Goal: Task Accomplishment & Management: Complete application form

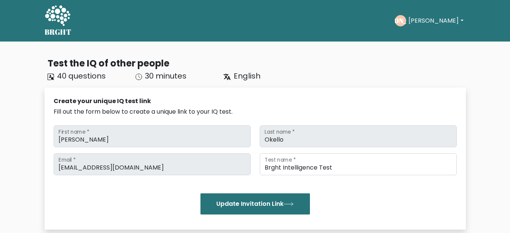
click at [60, 17] on icon at bounding box center [58, 16] width 26 height 23
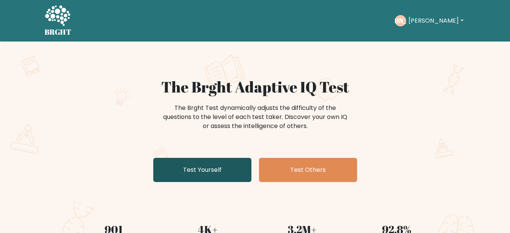
click at [223, 166] on link "Test Yourself" at bounding box center [202, 170] width 98 height 24
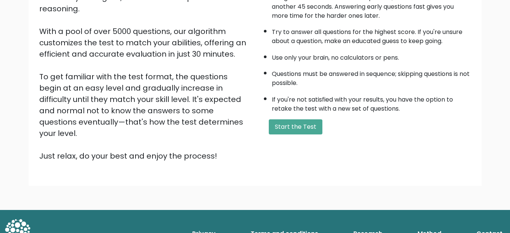
scroll to position [113, 0]
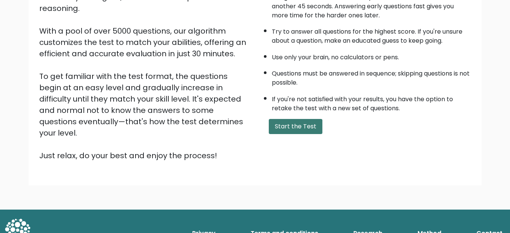
click at [293, 128] on button "Start the Test" at bounding box center [296, 126] width 54 height 15
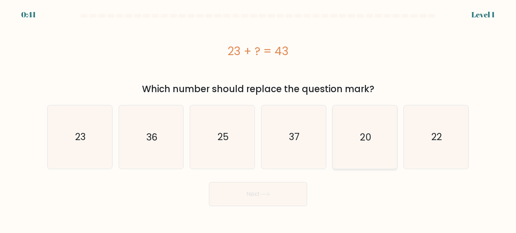
click at [344, 135] on icon "20" at bounding box center [364, 136] width 63 height 63
click at [258, 119] on input "e. 20" at bounding box center [258, 118] width 0 height 2
radio input "true"
click at [277, 188] on button "Next" at bounding box center [258, 194] width 98 height 24
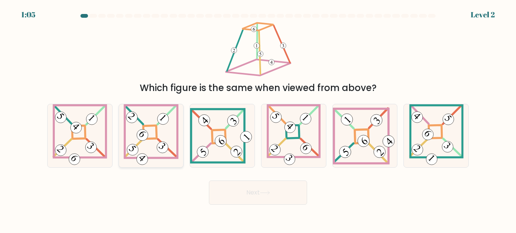
click at [154, 136] on icon at bounding box center [150, 135] width 55 height 63
click at [258, 119] on input "b." at bounding box center [258, 118] width 0 height 2
radio input "true"
click at [263, 188] on button "Next" at bounding box center [258, 192] width 98 height 24
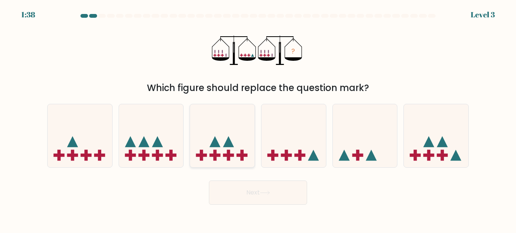
click at [208, 134] on icon at bounding box center [222, 135] width 65 height 53
click at [258, 119] on input "c." at bounding box center [258, 118] width 0 height 2
radio input "true"
click at [264, 188] on button "Next" at bounding box center [258, 192] width 98 height 24
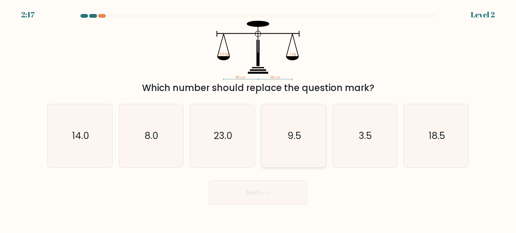
click at [296, 153] on icon "9.5" at bounding box center [293, 135] width 63 height 63
click at [258, 119] on input "d. 9.5" at bounding box center [258, 118] width 0 height 2
radio input "true"
click at [252, 189] on button "Next" at bounding box center [258, 192] width 98 height 24
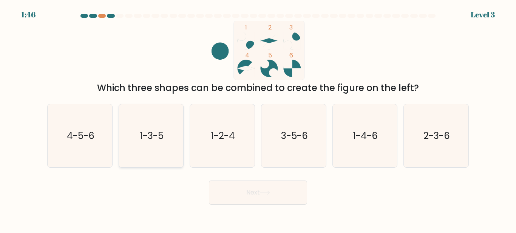
click at [158, 131] on text "1-3-5" at bounding box center [152, 135] width 24 height 13
click at [258, 119] on input "b. 1-3-5" at bounding box center [258, 118] width 0 height 2
radio input "true"
click at [253, 200] on button "Next" at bounding box center [258, 192] width 98 height 24
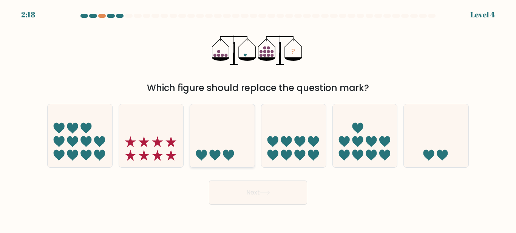
click at [222, 151] on icon at bounding box center [222, 135] width 65 height 53
click at [258, 119] on input "c." at bounding box center [258, 118] width 0 height 2
radio input "true"
click at [245, 199] on button "Next" at bounding box center [258, 192] width 98 height 24
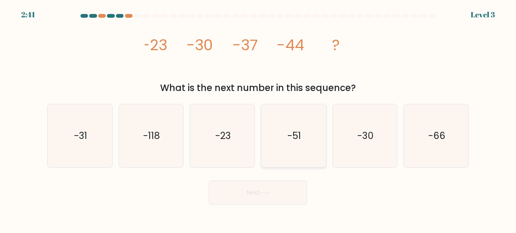
click at [285, 143] on icon "-51" at bounding box center [293, 135] width 63 height 63
click at [258, 119] on input "d. -51" at bounding box center [258, 118] width 0 height 2
radio input "true"
click at [287, 186] on button "Next" at bounding box center [258, 192] width 98 height 24
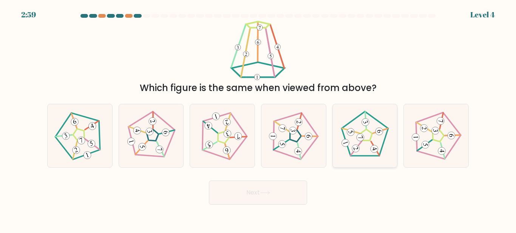
click at [364, 148] on icon at bounding box center [364, 136] width 51 height 51
click at [258, 119] on input "e." at bounding box center [258, 118] width 0 height 2
radio input "true"
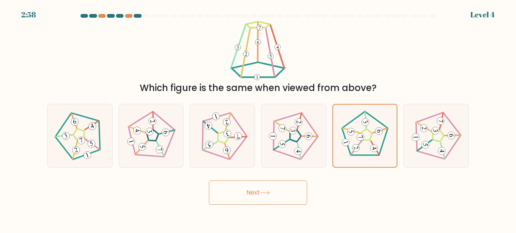
click at [230, 190] on button "Next" at bounding box center [258, 192] width 98 height 24
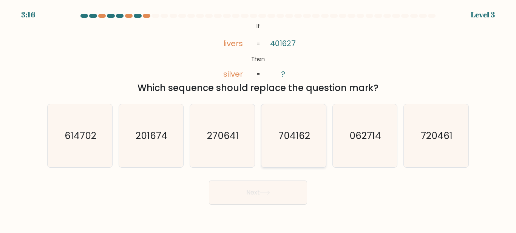
click at [290, 119] on icon "704162" at bounding box center [293, 135] width 63 height 63
click at [258, 119] on input "d. 704162" at bounding box center [258, 118] width 0 height 2
radio input "true"
click at [254, 198] on button "Next" at bounding box center [258, 192] width 98 height 24
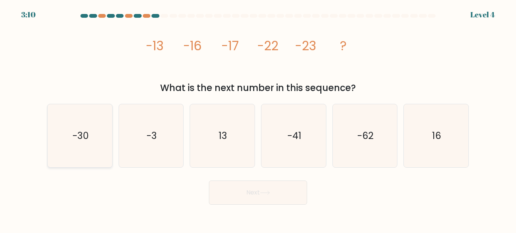
click at [80, 126] on icon "-30" at bounding box center [79, 135] width 63 height 63
click at [258, 119] on input "a. -30" at bounding box center [258, 118] width 0 height 2
radio input "true"
click at [267, 193] on icon at bounding box center [264, 192] width 9 height 3
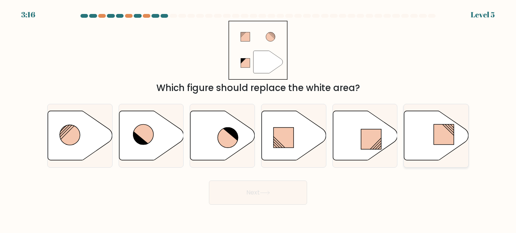
click at [447, 139] on rect at bounding box center [444, 134] width 20 height 20
click at [258, 119] on input "f." at bounding box center [258, 118] width 0 height 2
radio input "true"
click at [269, 193] on icon at bounding box center [264, 192] width 9 height 3
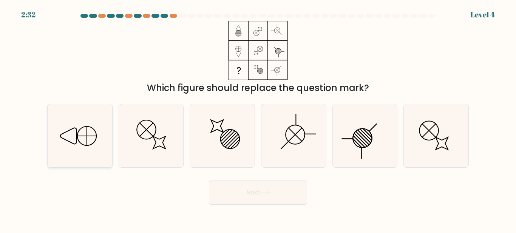
click at [97, 129] on icon at bounding box center [79, 135] width 63 height 63
click at [258, 119] on input "a." at bounding box center [258, 118] width 0 height 2
radio input "true"
click at [285, 196] on button "Next" at bounding box center [258, 192] width 98 height 24
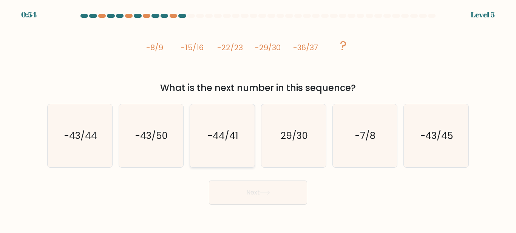
click at [225, 125] on icon "-44/41" at bounding box center [222, 135] width 63 height 63
click at [258, 119] on input "c. -44/41" at bounding box center [258, 118] width 0 height 2
radio input "true"
click at [262, 192] on icon at bounding box center [265, 193] width 10 height 4
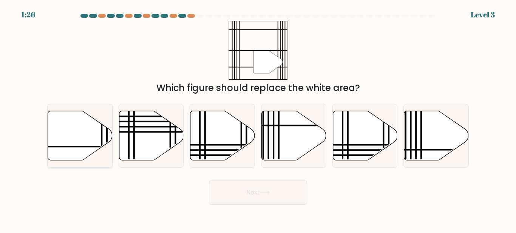
click at [78, 140] on icon at bounding box center [80, 135] width 65 height 49
click at [258, 119] on input "a." at bounding box center [258, 118] width 0 height 2
radio input "true"
click at [271, 198] on button "Next" at bounding box center [258, 192] width 98 height 24
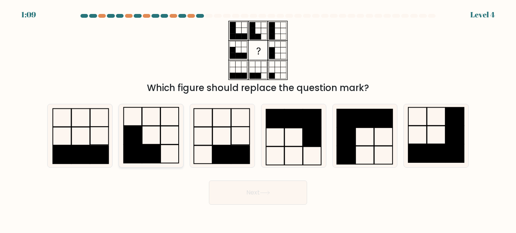
click at [154, 142] on icon at bounding box center [150, 135] width 63 height 63
click at [258, 119] on input "b." at bounding box center [258, 118] width 0 height 2
radio input "true"
click at [276, 196] on button "Next" at bounding box center [258, 192] width 98 height 24
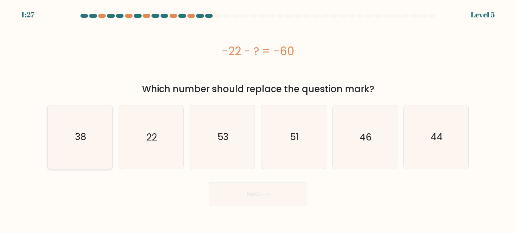
click at [76, 145] on icon "38" at bounding box center [79, 136] width 63 height 63
click at [258, 119] on input "a. 38" at bounding box center [258, 118] width 0 height 2
radio input "true"
click at [262, 196] on icon at bounding box center [265, 194] width 10 height 4
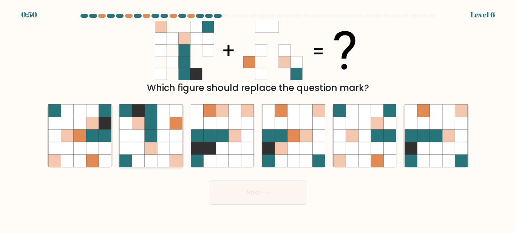
click at [147, 127] on icon at bounding box center [151, 123] width 12 height 12
click at [258, 119] on input "b." at bounding box center [258, 118] width 0 height 2
radio input "true"
click at [265, 192] on icon at bounding box center [265, 193] width 10 height 4
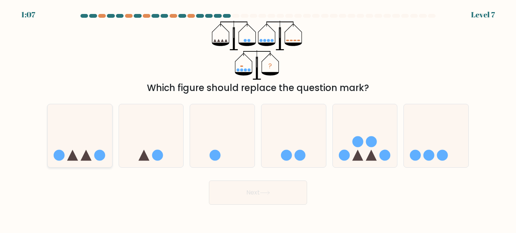
click at [68, 134] on icon at bounding box center [80, 135] width 65 height 53
click at [258, 119] on input "a." at bounding box center [258, 118] width 0 height 2
radio input "true"
click at [229, 190] on button "Next" at bounding box center [258, 192] width 98 height 24
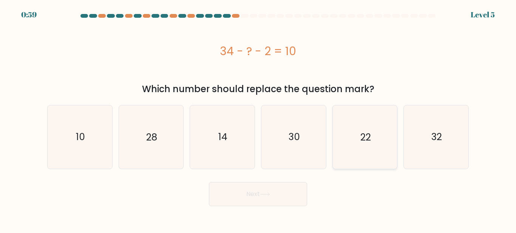
click at [378, 124] on icon "22" at bounding box center [364, 136] width 63 height 63
click at [258, 119] on input "e. 22" at bounding box center [258, 118] width 0 height 2
radio input "true"
click at [273, 189] on button "Next" at bounding box center [258, 194] width 98 height 24
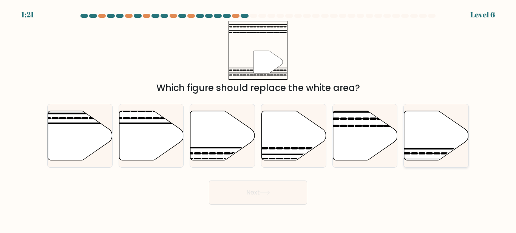
click at [434, 146] on icon at bounding box center [436, 135] width 65 height 49
click at [258, 119] on input "f." at bounding box center [258, 118] width 0 height 2
radio input "true"
click at [257, 192] on button "Next" at bounding box center [258, 192] width 98 height 24
click at [240, 190] on button "Next" at bounding box center [258, 192] width 98 height 24
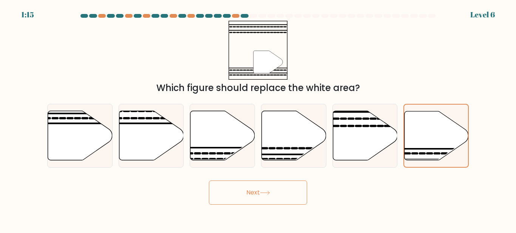
click at [244, 188] on button "Next" at bounding box center [258, 192] width 98 height 24
click at [346, 203] on div "Next" at bounding box center [258, 191] width 430 height 28
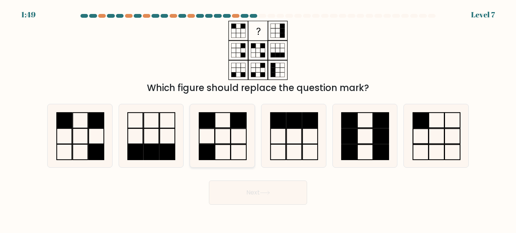
click at [220, 118] on icon at bounding box center [222, 135] width 63 height 63
click at [258, 118] on input "c." at bounding box center [258, 118] width 0 height 2
radio input "true"
click at [269, 190] on button "Next" at bounding box center [258, 192] width 98 height 24
